Goal: Communication & Community: Answer question/provide support

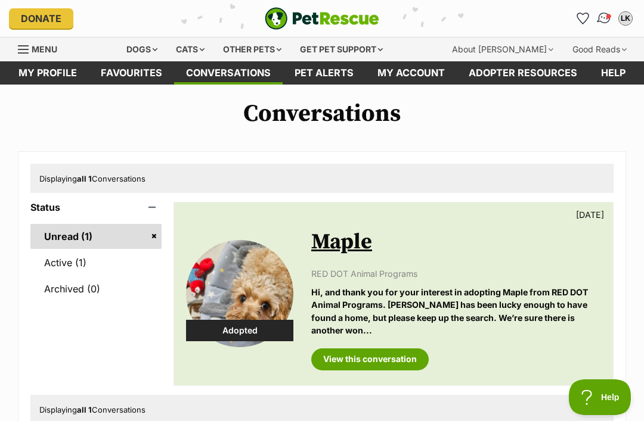
click at [607, 14] on img "Conversations" at bounding box center [604, 19] width 16 height 16
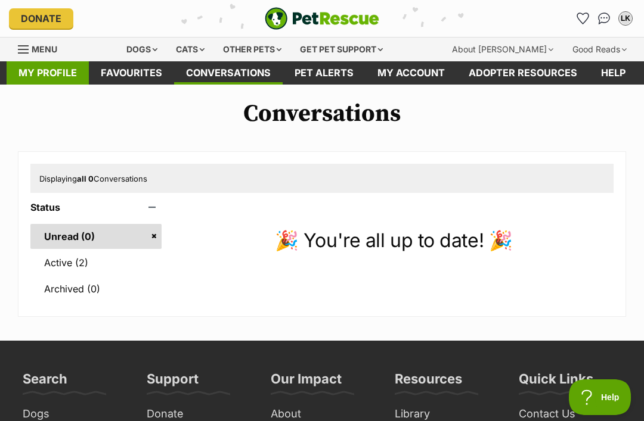
click at [58, 76] on link "My profile" at bounding box center [48, 72] width 82 height 23
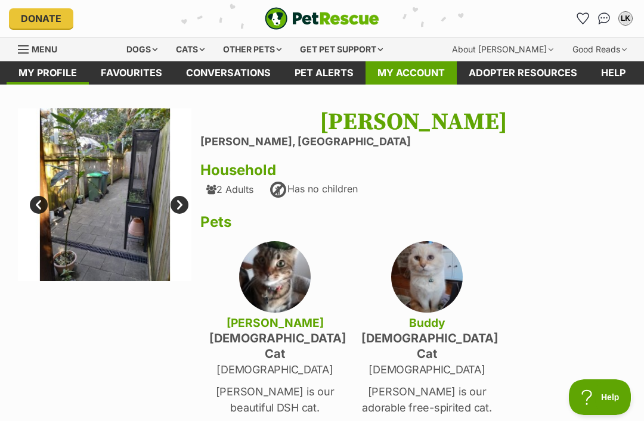
click at [413, 83] on link "My account" at bounding box center [410, 72] width 91 height 23
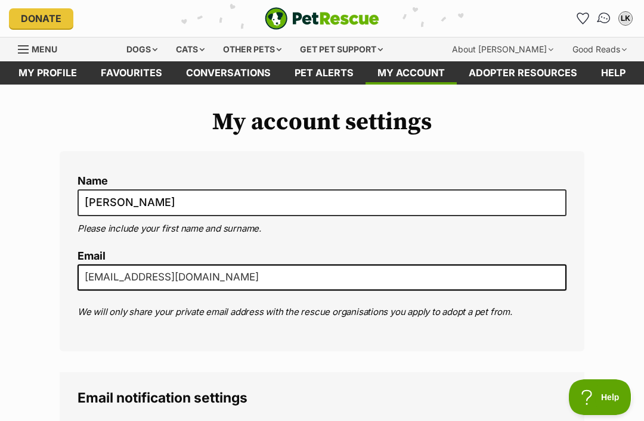
click at [603, 20] on img "Conversations" at bounding box center [604, 19] width 16 height 16
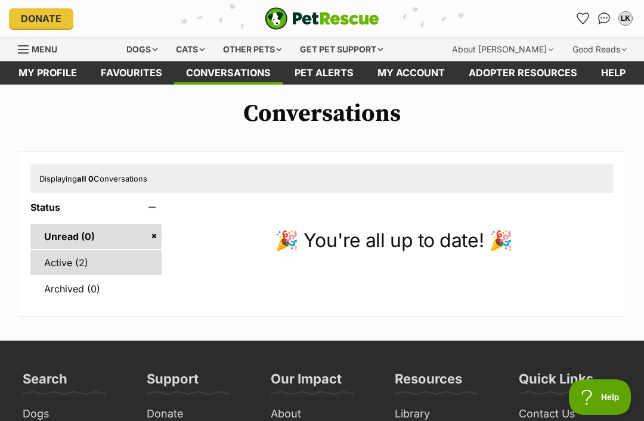
click at [91, 265] on link "Active (2)" at bounding box center [95, 262] width 131 height 25
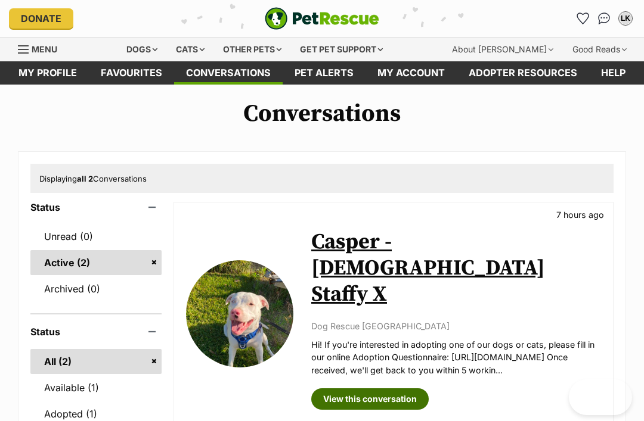
click at [382, 389] on link "View this conversation" at bounding box center [369, 399] width 117 height 21
